Goal: Book appointment/travel/reservation

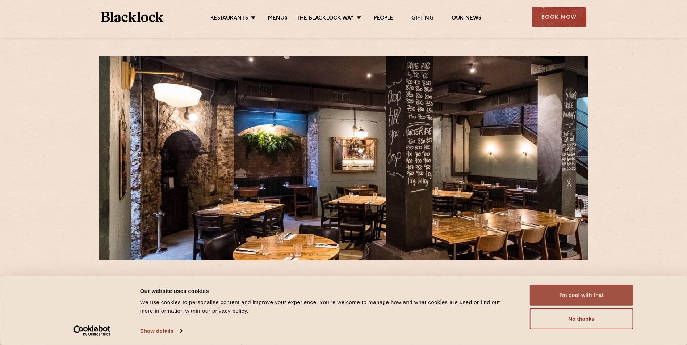
drag, startPoint x: 577, startPoint y: 303, endPoint x: 531, endPoint y: 291, distance: 47.4
click at [577, 303] on button "I'm cool with that" at bounding box center [582, 295] width 104 height 21
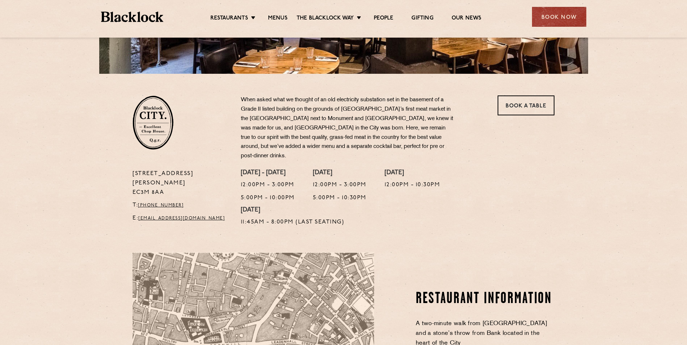
scroll to position [174, 0]
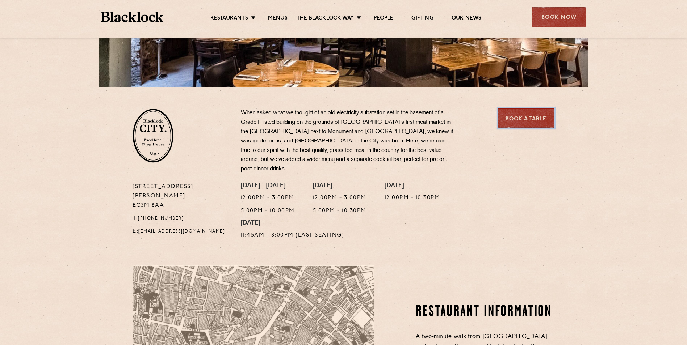
click at [506, 123] on link "Book a Table" at bounding box center [525, 119] width 57 height 20
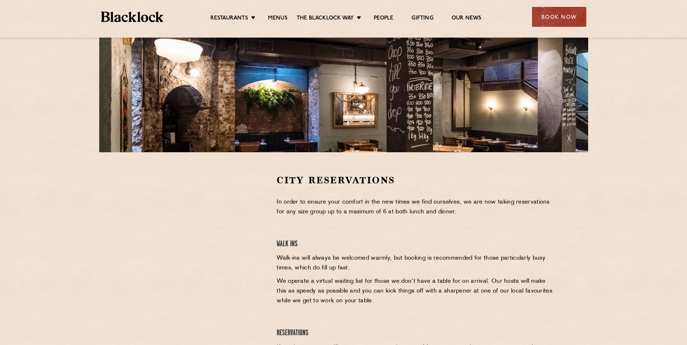
scroll to position [145, 0]
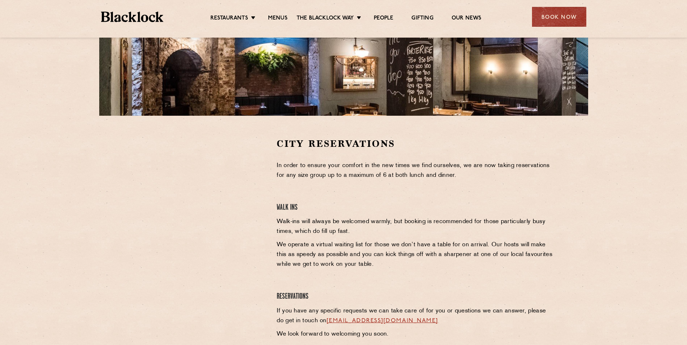
click at [425, 194] on div "City Reservations In order to ensure your comfort in the new times we find ours…" at bounding box center [415, 247] width 289 height 219
click at [280, 21] on link "Menus" at bounding box center [278, 19] width 20 height 8
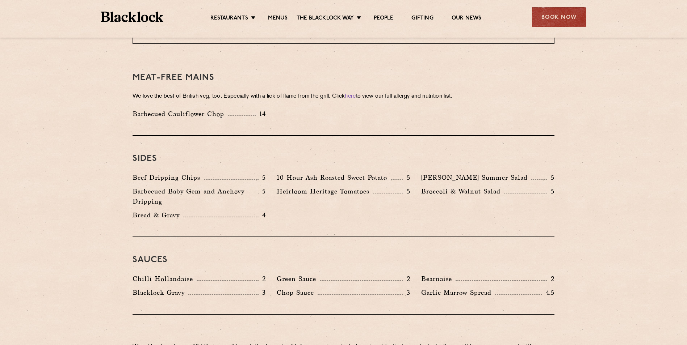
scroll to position [1014, 0]
